Goal: Task Accomplishment & Management: Use online tool/utility

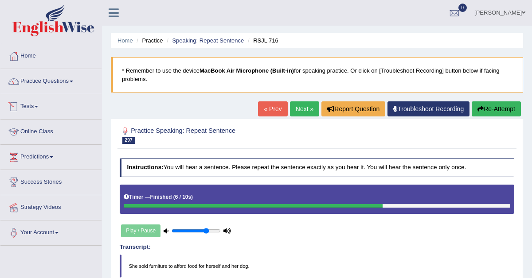
click at [30, 106] on link "Tests" at bounding box center [50, 105] width 101 height 22
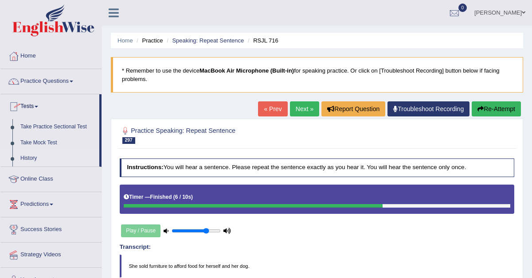
click at [29, 159] on link "History" at bounding box center [57, 159] width 83 height 16
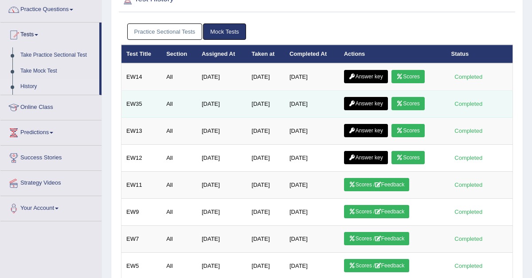
scroll to position [76, 0]
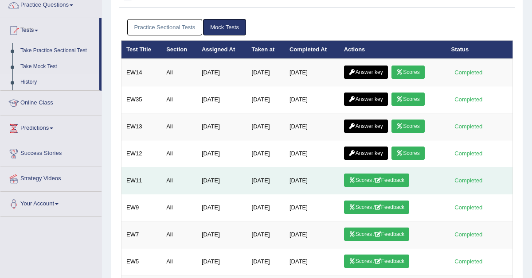
click at [356, 180] on icon at bounding box center [352, 180] width 7 height 5
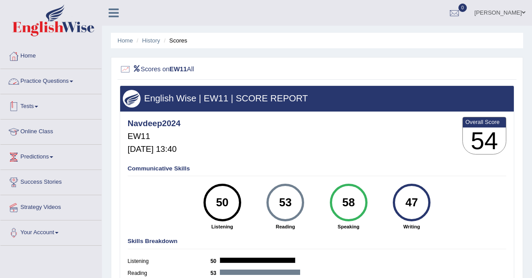
click at [32, 106] on link "Tests" at bounding box center [50, 105] width 101 height 22
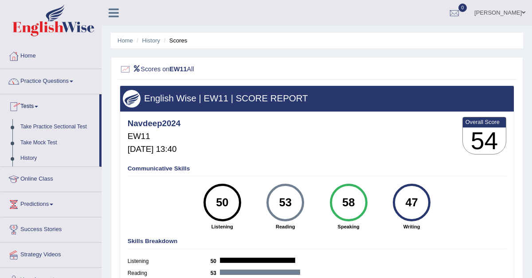
click at [31, 159] on link "History" at bounding box center [57, 159] width 83 height 16
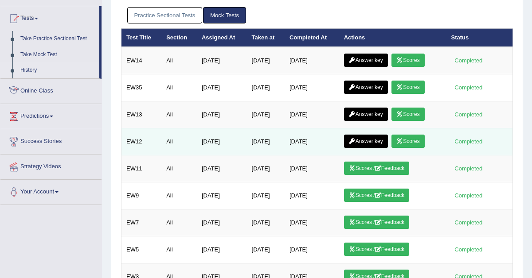
scroll to position [119, 0]
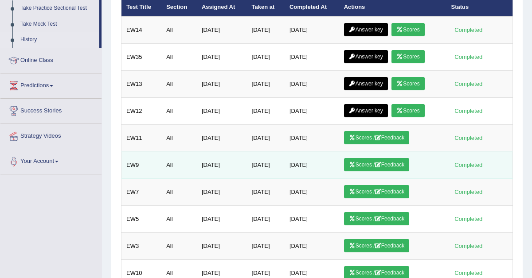
click at [364, 168] on link "Scores / Feedback" at bounding box center [377, 164] width 66 height 13
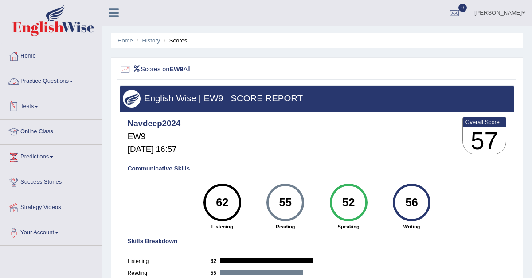
click at [36, 106] on link "Tests" at bounding box center [50, 105] width 101 height 22
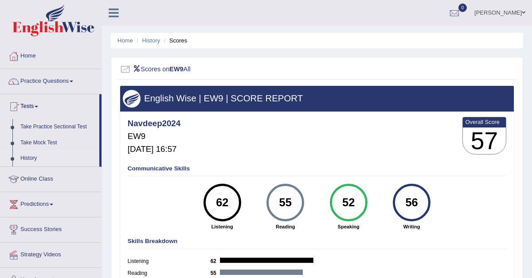
click at [34, 159] on link "History" at bounding box center [57, 159] width 83 height 16
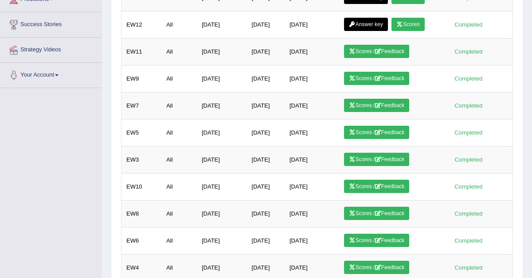
scroll to position [215, 0]
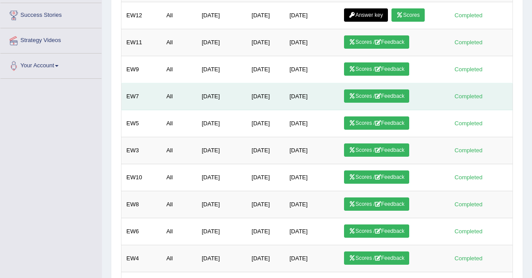
click at [369, 98] on link "Scores / Feedback" at bounding box center [377, 96] width 66 height 13
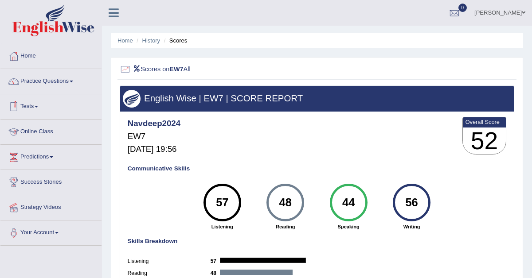
click at [37, 108] on link "Tests" at bounding box center [50, 105] width 101 height 22
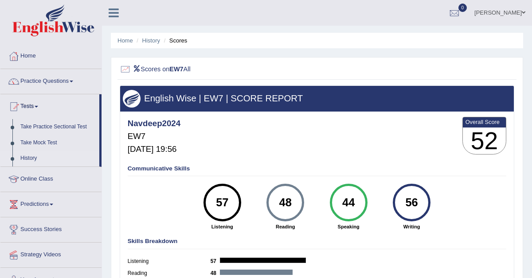
click at [32, 161] on link "History" at bounding box center [57, 159] width 83 height 16
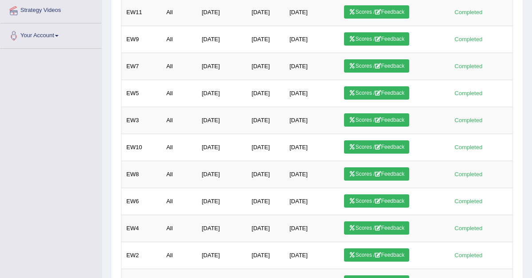
scroll to position [243, 0]
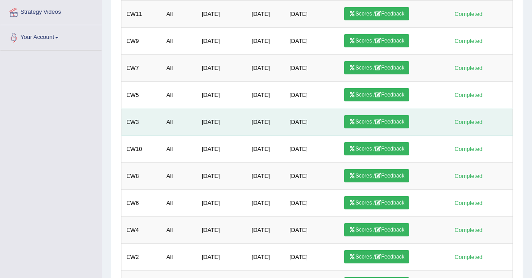
click at [374, 125] on link "Scores / Feedback" at bounding box center [377, 121] width 66 height 13
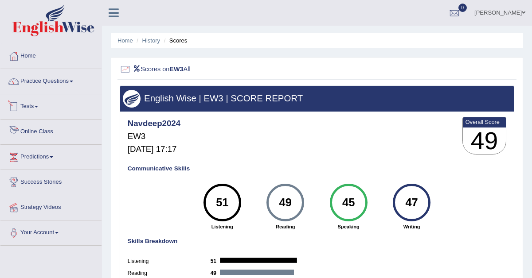
click at [36, 106] on link "Tests" at bounding box center [50, 105] width 101 height 22
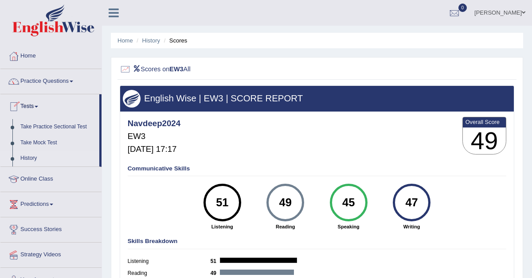
click at [32, 161] on link "History" at bounding box center [57, 159] width 83 height 16
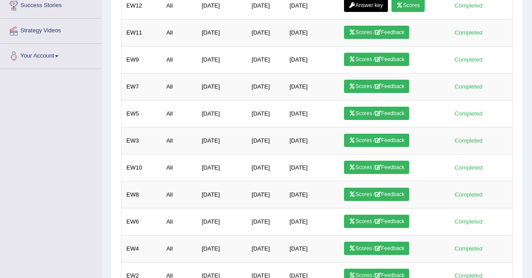
scroll to position [306, 0]
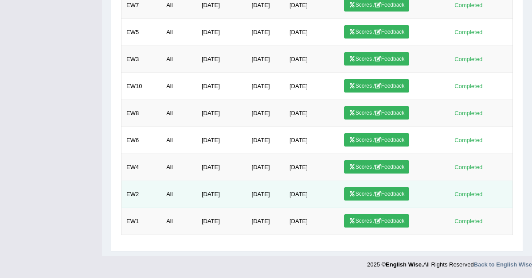
click at [371, 195] on link "Scores / Feedback" at bounding box center [377, 194] width 66 height 13
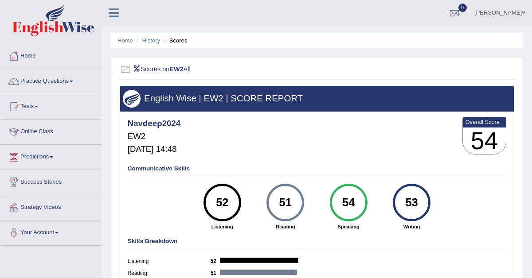
click at [29, 104] on link "Tests" at bounding box center [50, 105] width 101 height 22
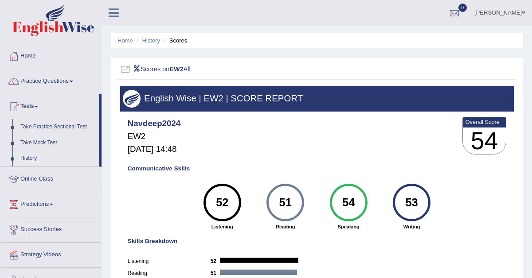
click at [35, 156] on link "History" at bounding box center [57, 159] width 83 height 16
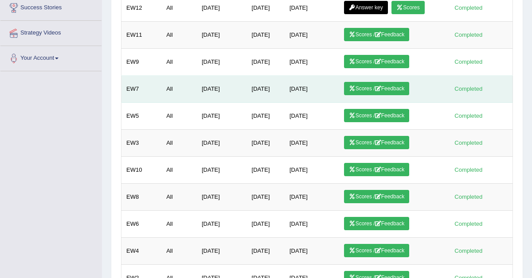
scroll to position [306, 0]
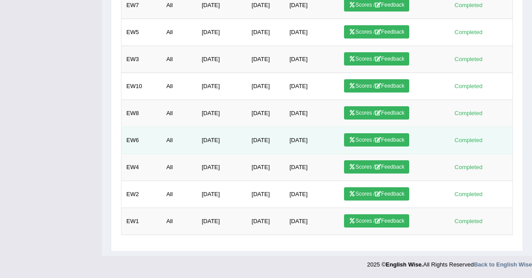
click at [368, 136] on link "Scores / Feedback" at bounding box center [377, 139] width 66 height 13
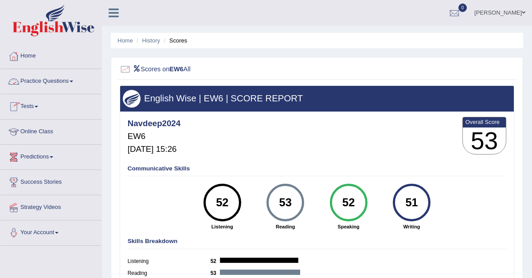
click at [31, 104] on link "Tests" at bounding box center [50, 105] width 101 height 22
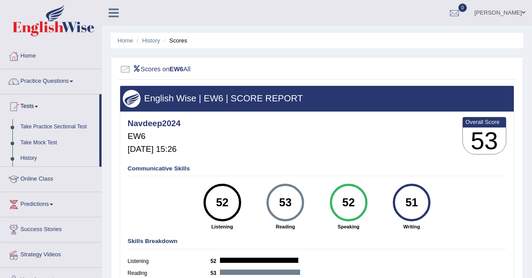
click at [27, 158] on link "History" at bounding box center [57, 159] width 83 height 16
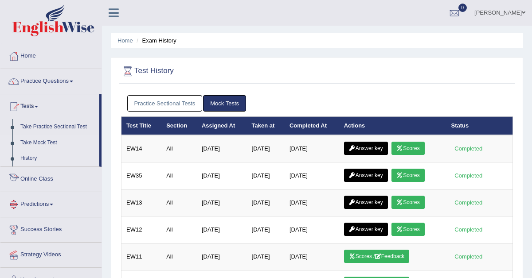
click at [54, 141] on link "Take Mock Test" at bounding box center [57, 143] width 83 height 16
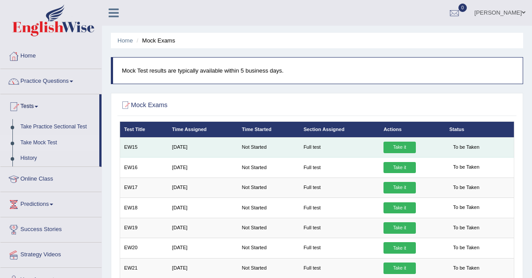
click at [392, 148] on link "Take it" at bounding box center [400, 148] width 32 height 12
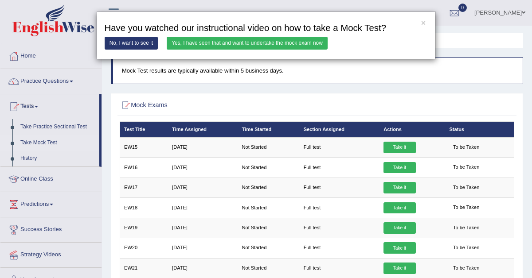
click at [264, 40] on link "Yes, I have seen that and want to undertake the mock exam now" at bounding box center [247, 43] width 161 height 13
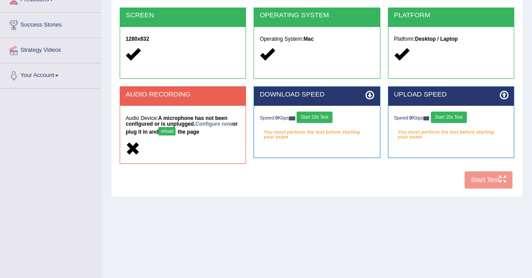
scroll to position [187, 0]
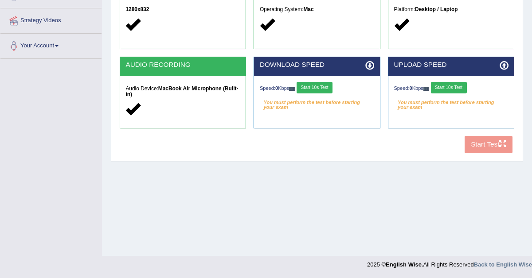
click at [316, 86] on button "Start 10s Test" at bounding box center [315, 88] width 36 height 12
click at [445, 86] on div "Speed: 0 Kbps Start 10s Test" at bounding box center [451, 88] width 114 height 13
click at [445, 86] on button "Start 10s Test" at bounding box center [449, 88] width 36 height 12
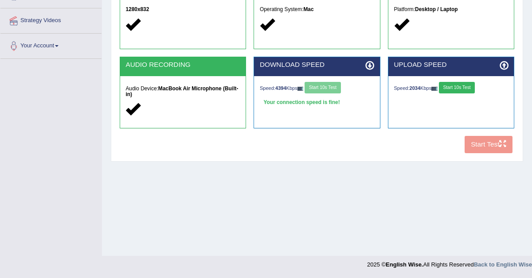
click at [458, 86] on button "Start 10s Test" at bounding box center [457, 88] width 36 height 12
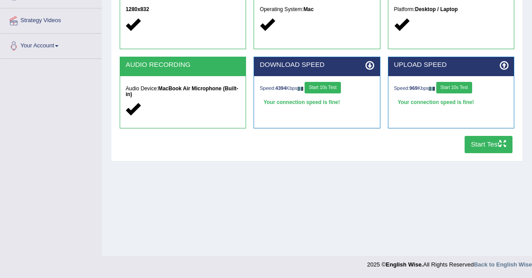
click at [479, 145] on button "Start Test" at bounding box center [489, 144] width 48 height 17
